Goal: Task Accomplishment & Management: Complete application form

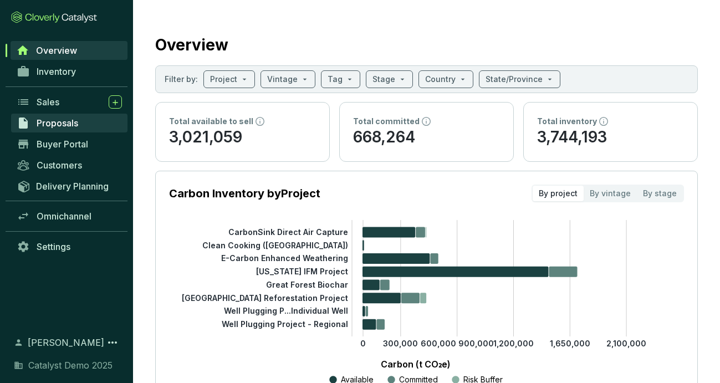
click at [70, 127] on span "Proposals" at bounding box center [58, 122] width 42 height 11
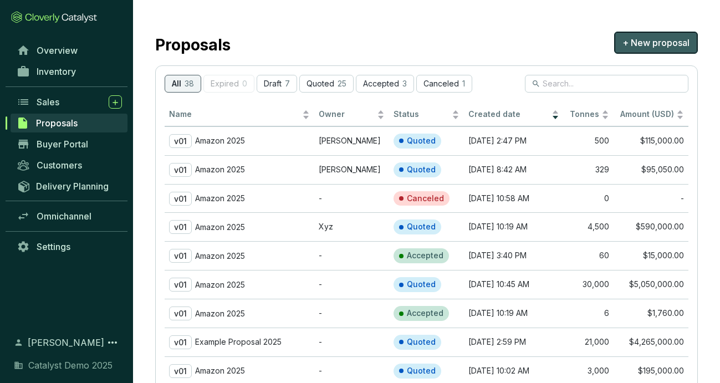
click at [628, 52] on button "+ New proposal" at bounding box center [656, 43] width 84 height 22
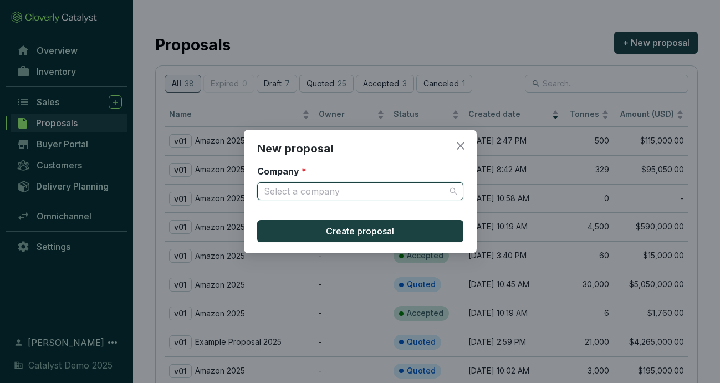
click at [426, 193] on input "Company *" at bounding box center [355, 191] width 182 height 17
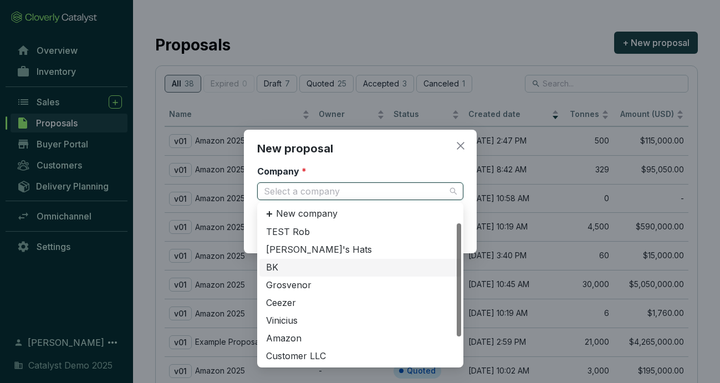
click at [336, 263] on div "BK" at bounding box center [360, 268] width 188 height 12
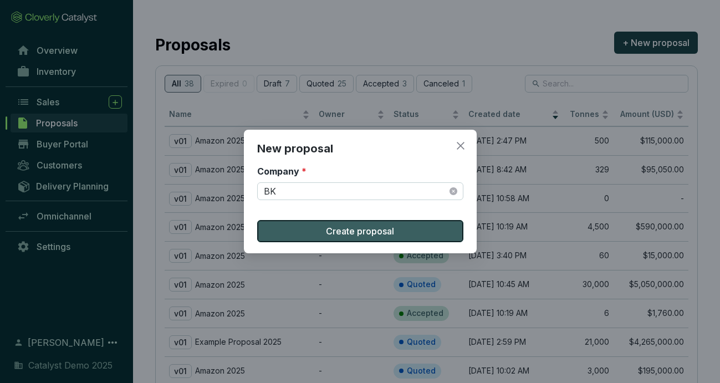
click at [350, 231] on span "Create proposal" at bounding box center [360, 230] width 68 height 13
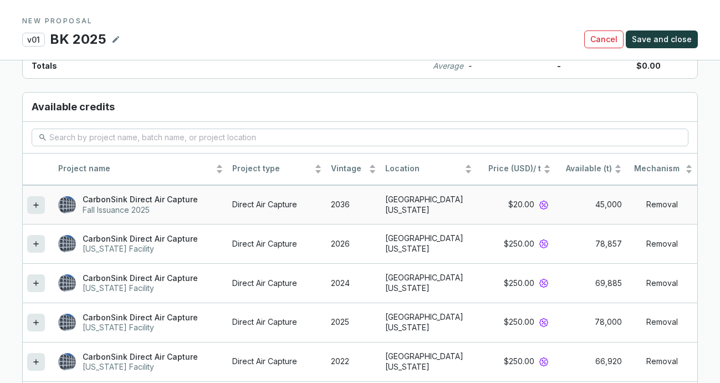
scroll to position [941, 0]
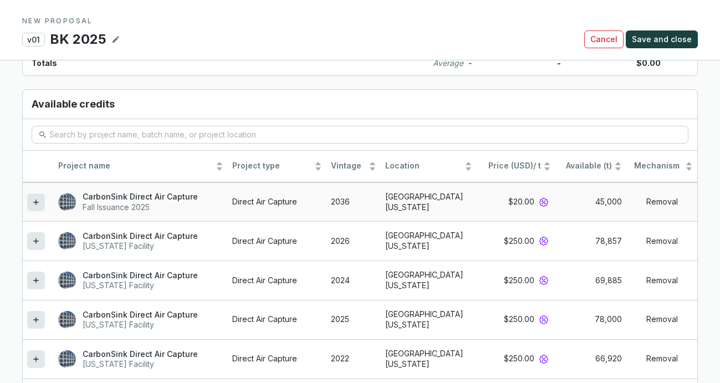
click at [38, 203] on icon at bounding box center [36, 202] width 9 height 13
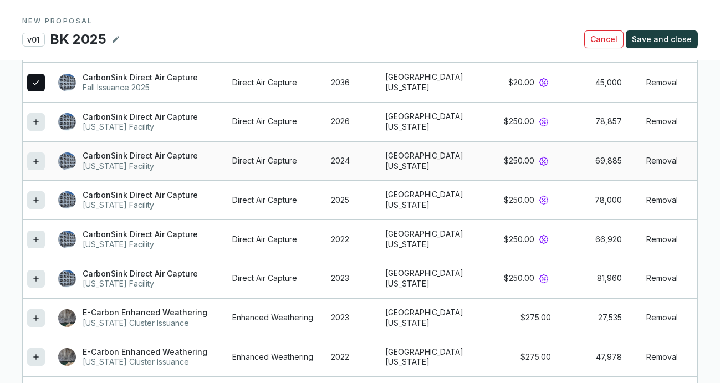
scroll to position [1067, 0]
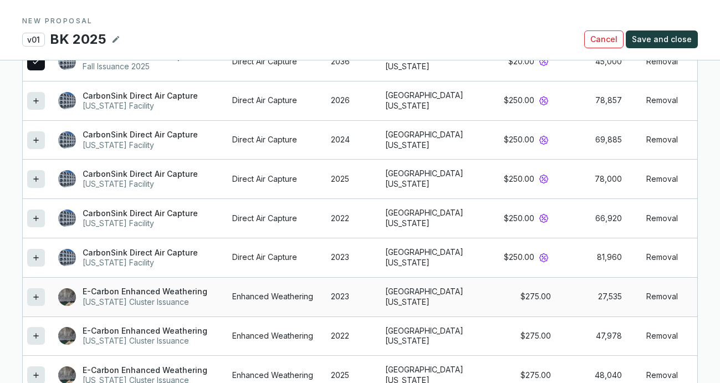
click at [34, 294] on icon at bounding box center [36, 296] width 9 height 13
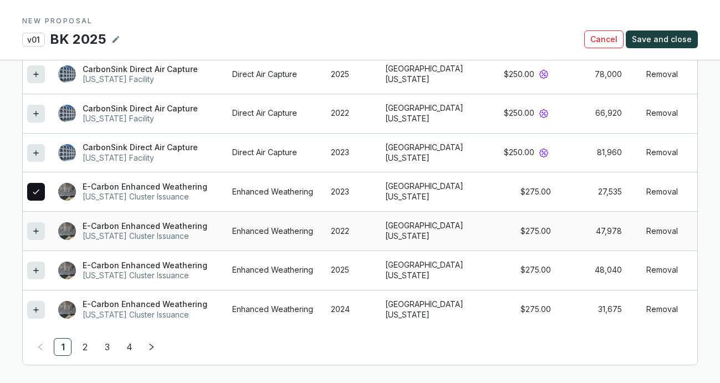
scroll to position [1227, 0]
click at [105, 347] on link "3" at bounding box center [107, 347] width 17 height 17
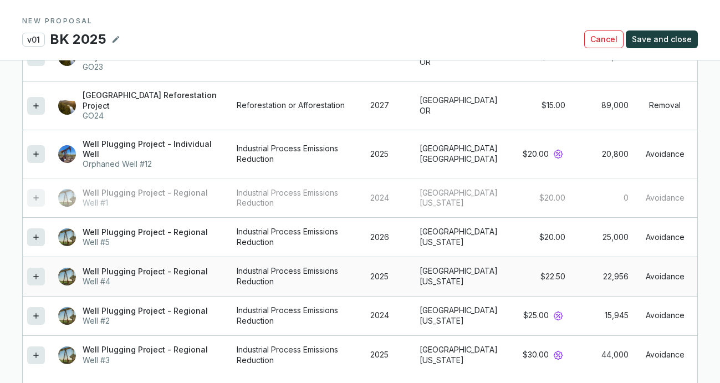
click at [36, 279] on icon at bounding box center [35, 276] width 5 height 5
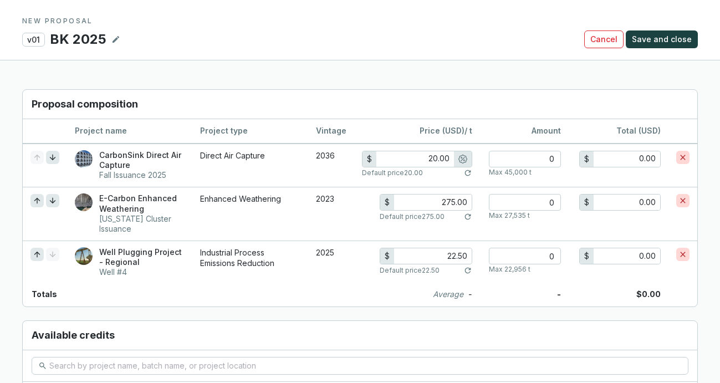
scroll to position [794, 0]
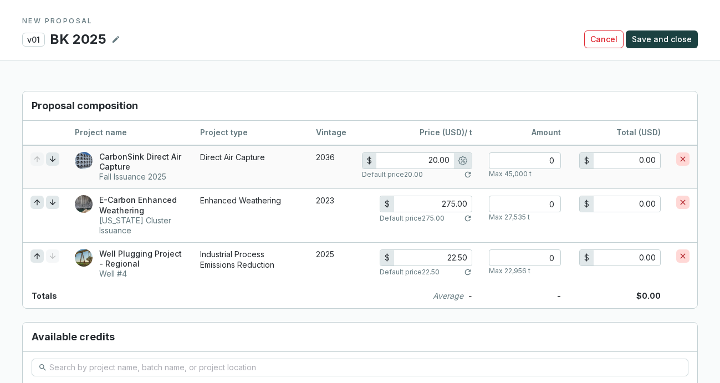
click at [429, 155] on input "20.00" at bounding box center [415, 161] width 78 height 16
click at [431, 167] on div "$ 20.00" at bounding box center [417, 160] width 110 height 17
drag, startPoint x: 445, startPoint y: 160, endPoint x: 421, endPoint y: 160, distance: 23.8
click at [421, 160] on input "20.00" at bounding box center [415, 161] width 78 height 16
click at [543, 160] on input "0" at bounding box center [525, 160] width 72 height 17
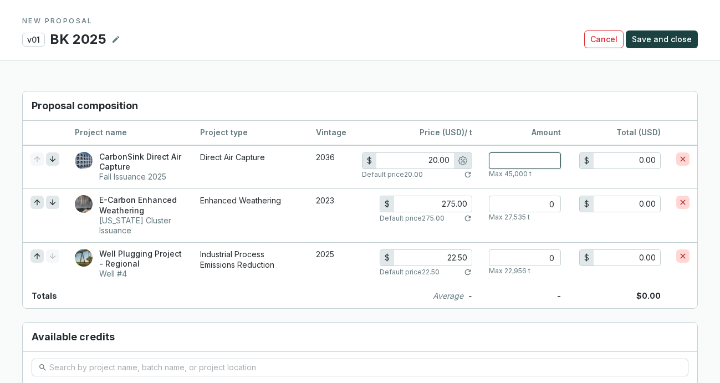
click at [543, 160] on input "number" at bounding box center [525, 160] width 72 height 17
type input "4"
type input "80.00"
type input "40"
type input "800.00"
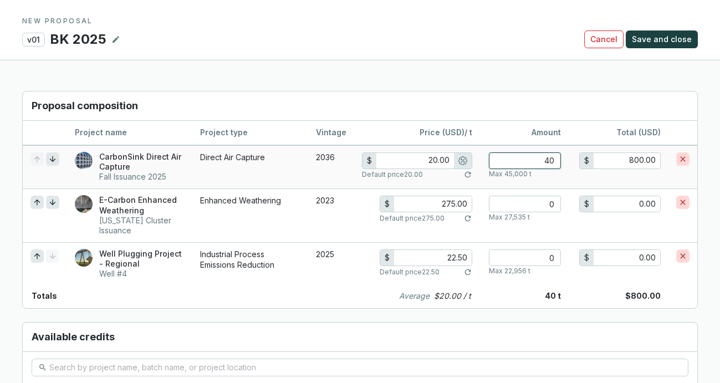
type input "400"
type input "8,000.00"
type input "16.00"
type input "4000"
type input "64,000.00"
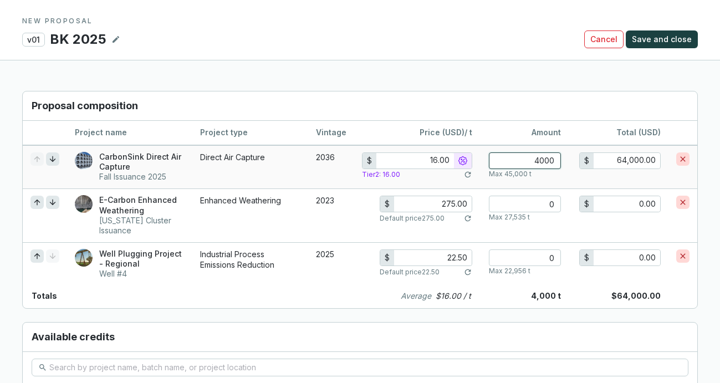
type input "40000"
type input "640,000.00"
type input "40000"
click at [535, 158] on input "40000" at bounding box center [525, 160] width 72 height 17
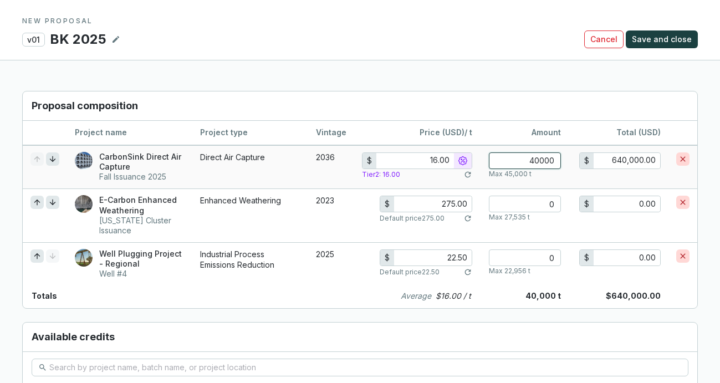
click at [535, 158] on input "40000" at bounding box center [525, 160] width 72 height 17
type input "20.00"
type input "0"
type input "0.00"
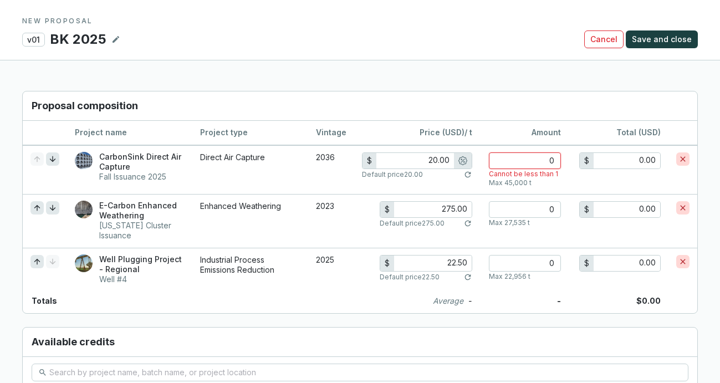
type input "0"
click at [500, 91] on section "Proposal composition Project name Project type Vintage Price (USD) / t Amount T…" at bounding box center [359, 202] width 675 height 223
click at [478, 190] on td "$ 20.00 Default price 20.00" at bounding box center [417, 169] width 126 height 49
click at [516, 207] on input "number" at bounding box center [525, 209] width 72 height 17
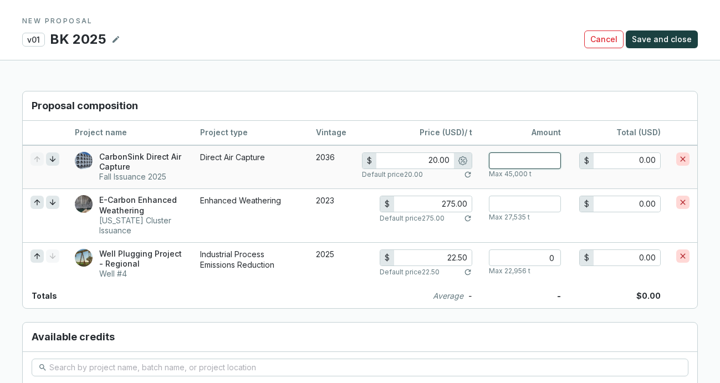
click at [526, 166] on input "number" at bounding box center [525, 160] width 72 height 17
type input "4"
type input "80.00"
type input "40"
type input "800.00"
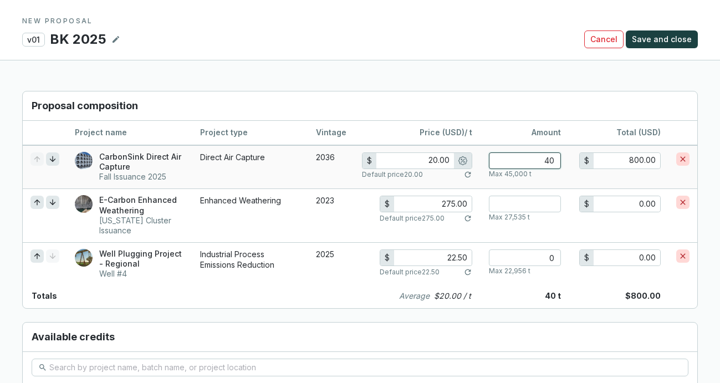
type input "400"
type input "8,000.00"
type input "16.00"
type input "4000"
type input "64,000.00"
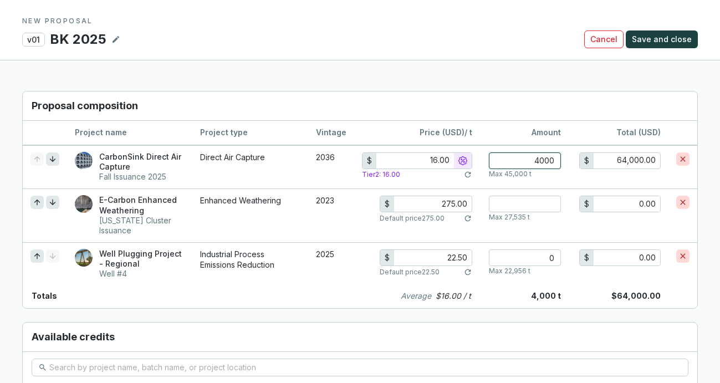
type input "4000"
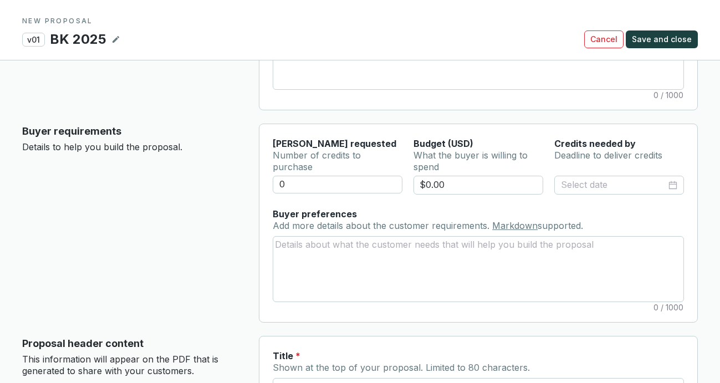
scroll to position [0, 0]
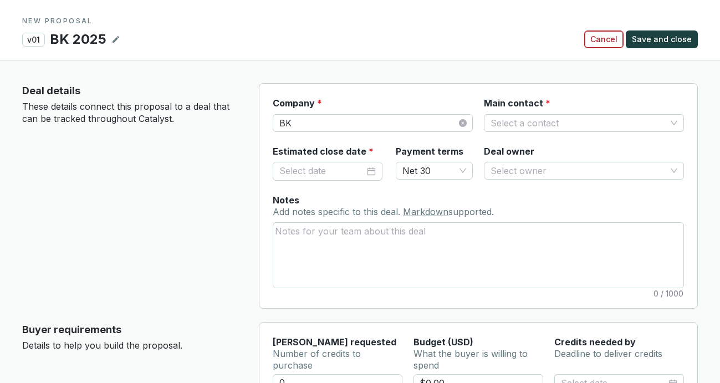
click at [617, 38] on span "Cancel" at bounding box center [603, 39] width 27 height 11
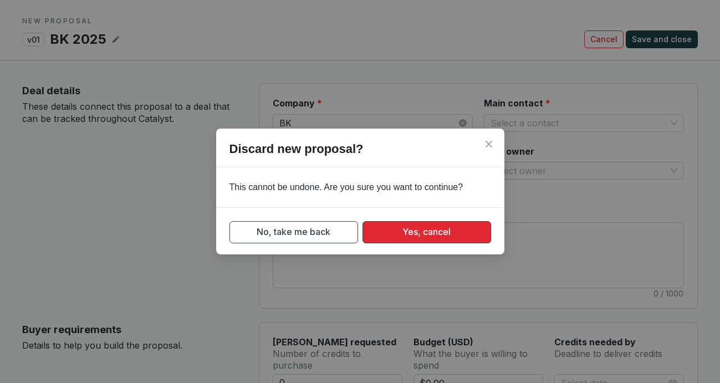
click at [410, 232] on span "Yes, cancel" at bounding box center [426, 232] width 48 height 14
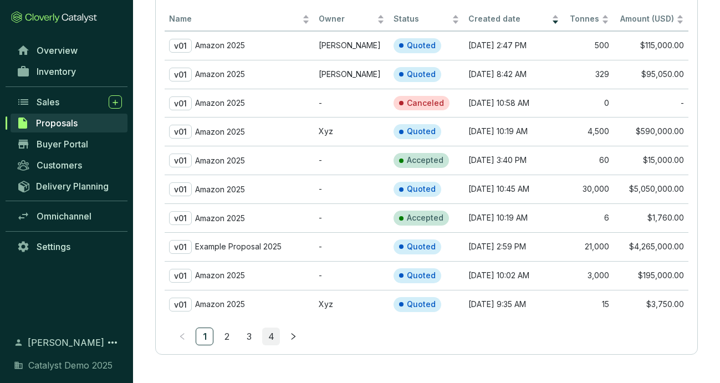
click at [272, 332] on link "4" at bounding box center [271, 336] width 17 height 17
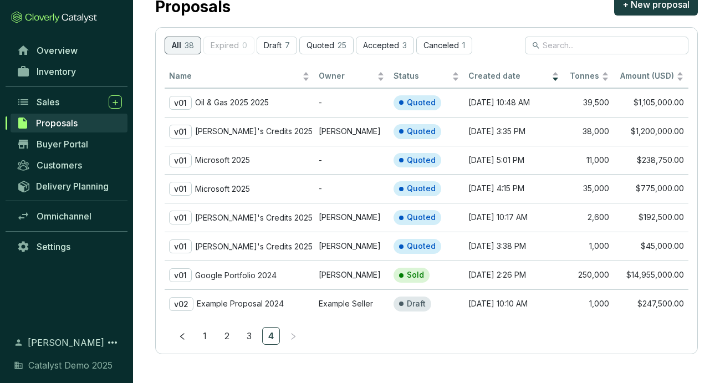
scroll to position [38, 0]
click at [275, 284] on td "v01 Google Portfolio 2024" at bounding box center [240, 275] width 150 height 29
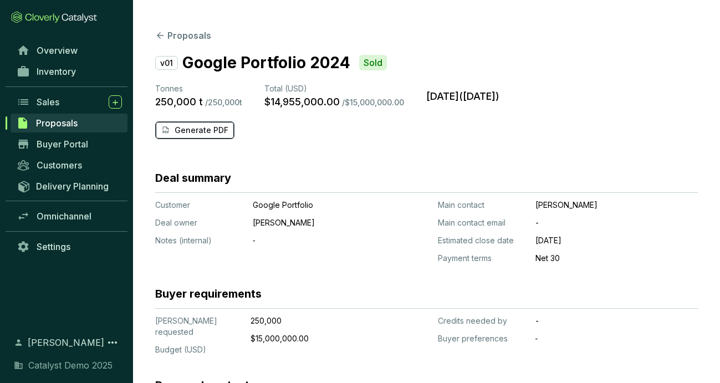
click at [208, 132] on p "Generate PDF" at bounding box center [202, 130] width 54 height 11
